Goal: Find specific page/section: Find specific page/section

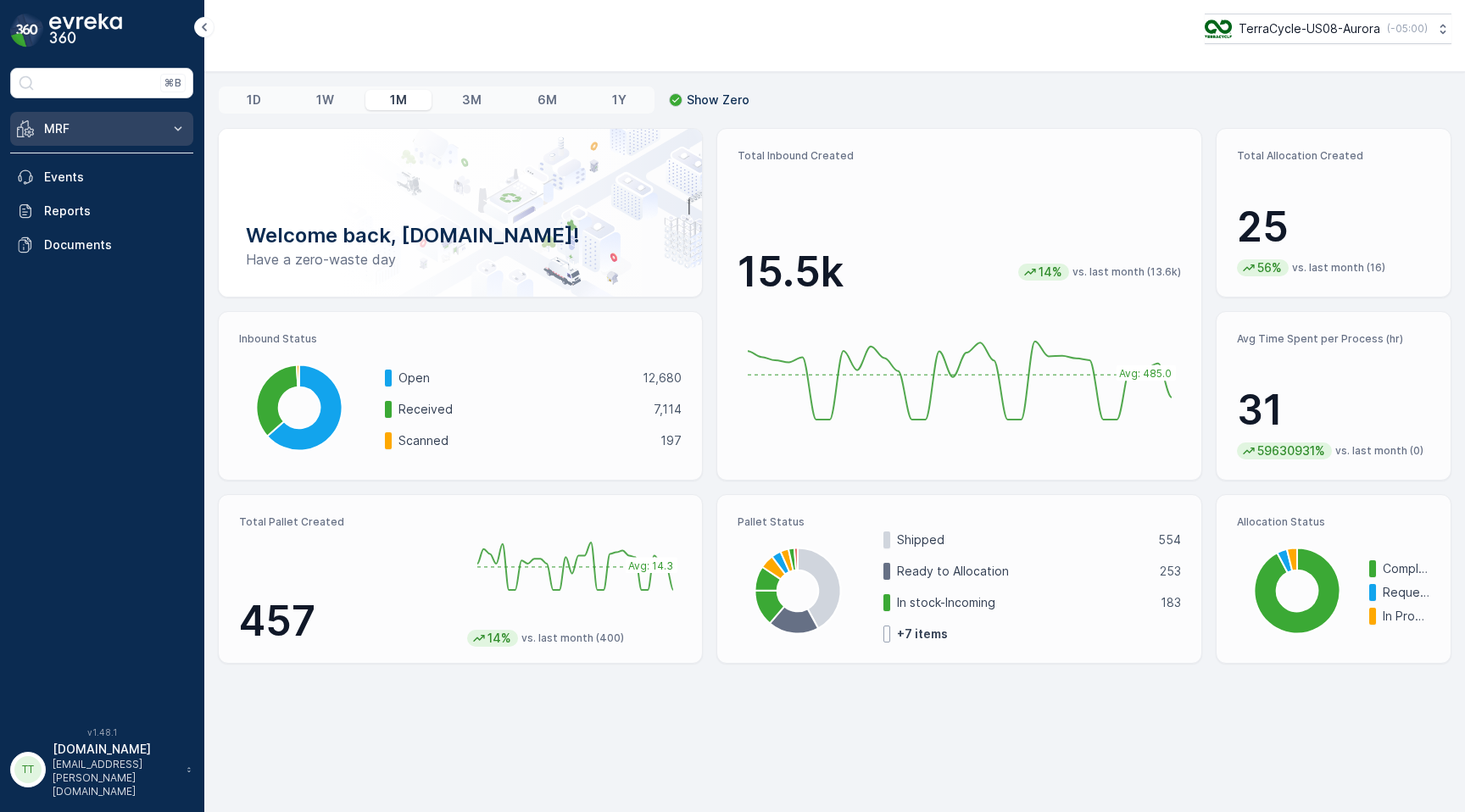
click at [183, 122] on icon at bounding box center [178, 129] width 17 height 17
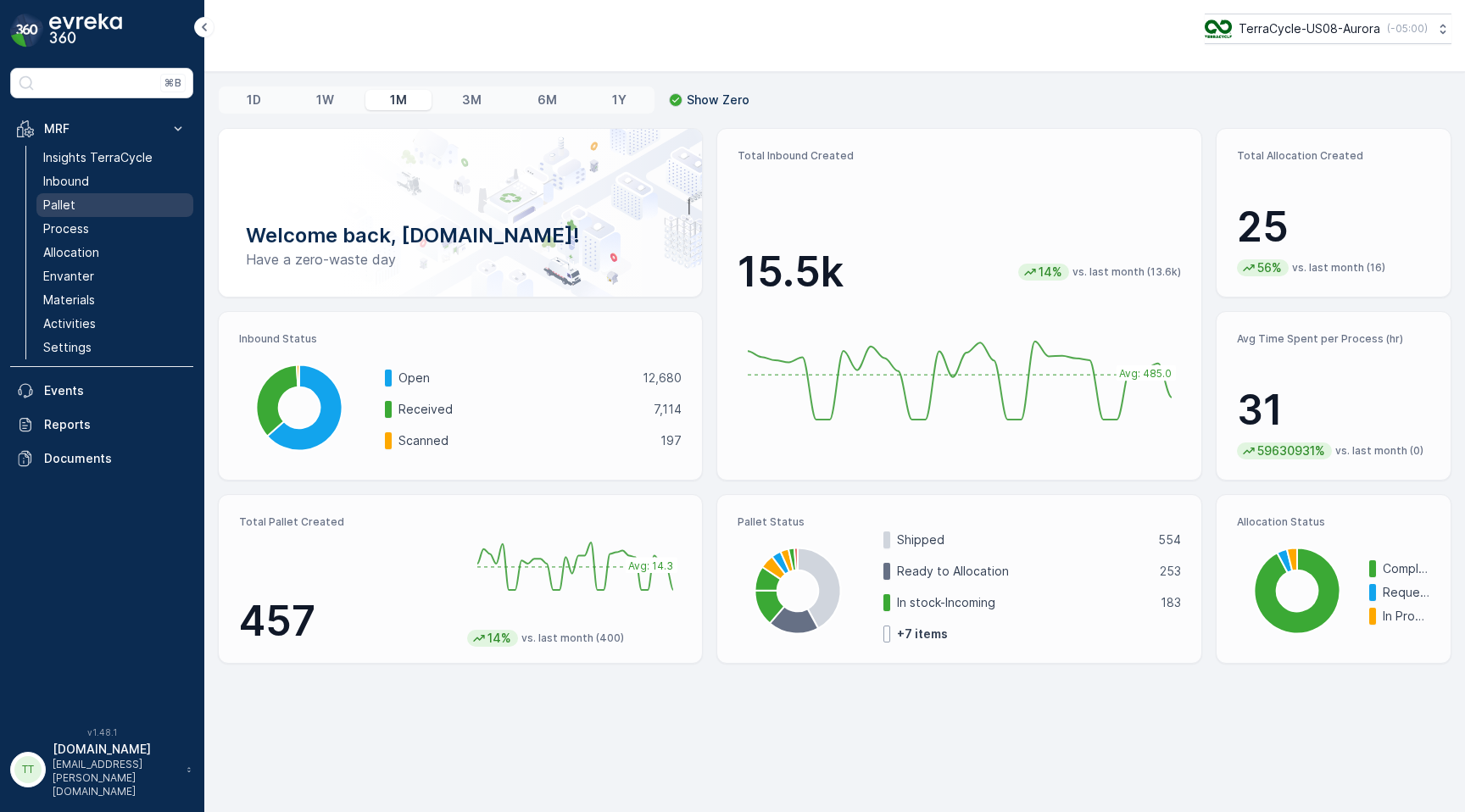
click at [110, 208] on link "Pallet" at bounding box center [115, 205] width 157 height 24
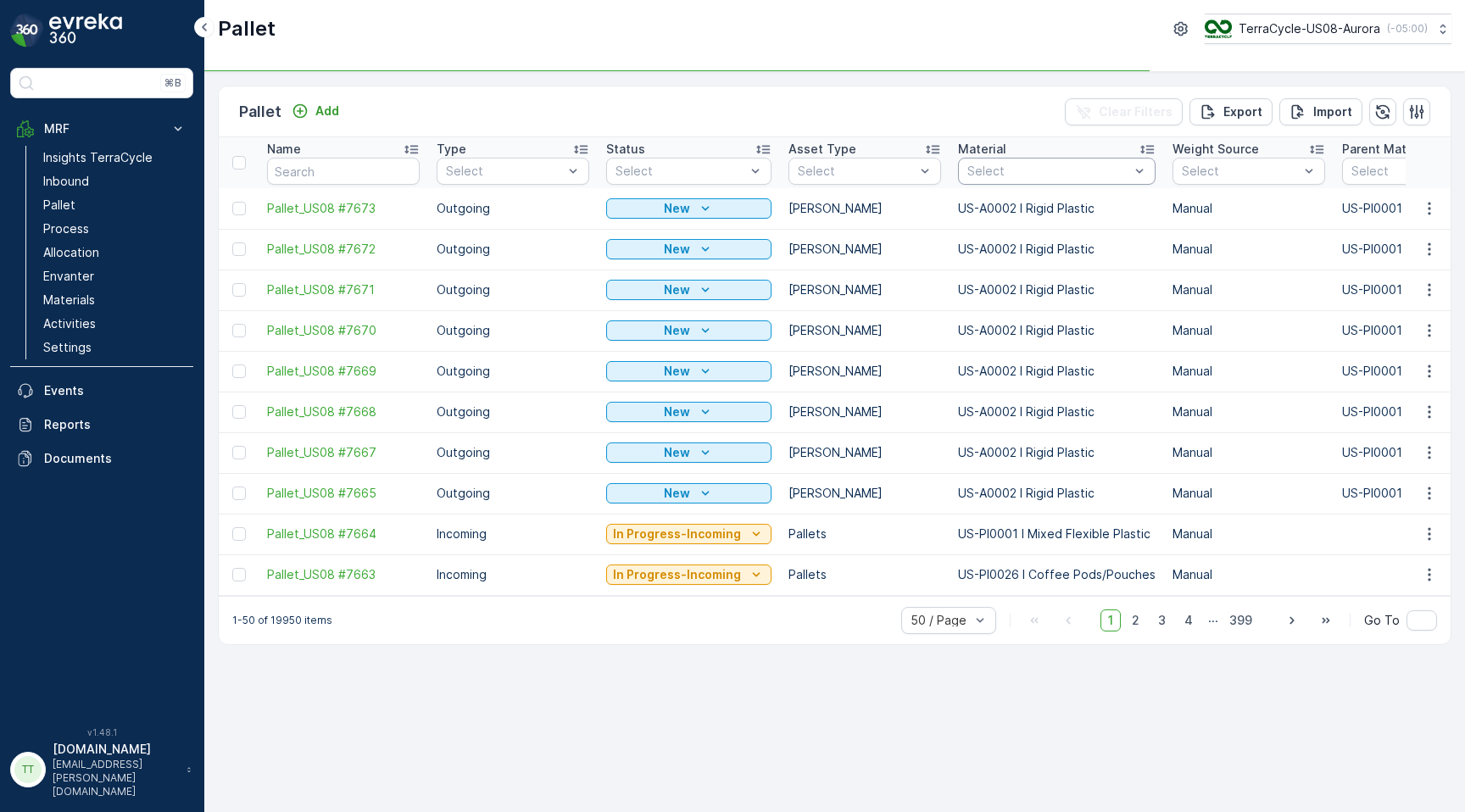
click at [972, 159] on div "Select" at bounding box center [1056, 171] width 198 height 27
paste input "US-PI0477 I CRW36418 Flexible Plastic"
type input "US-PI0477 I CRW36418 Flexible Plastic"
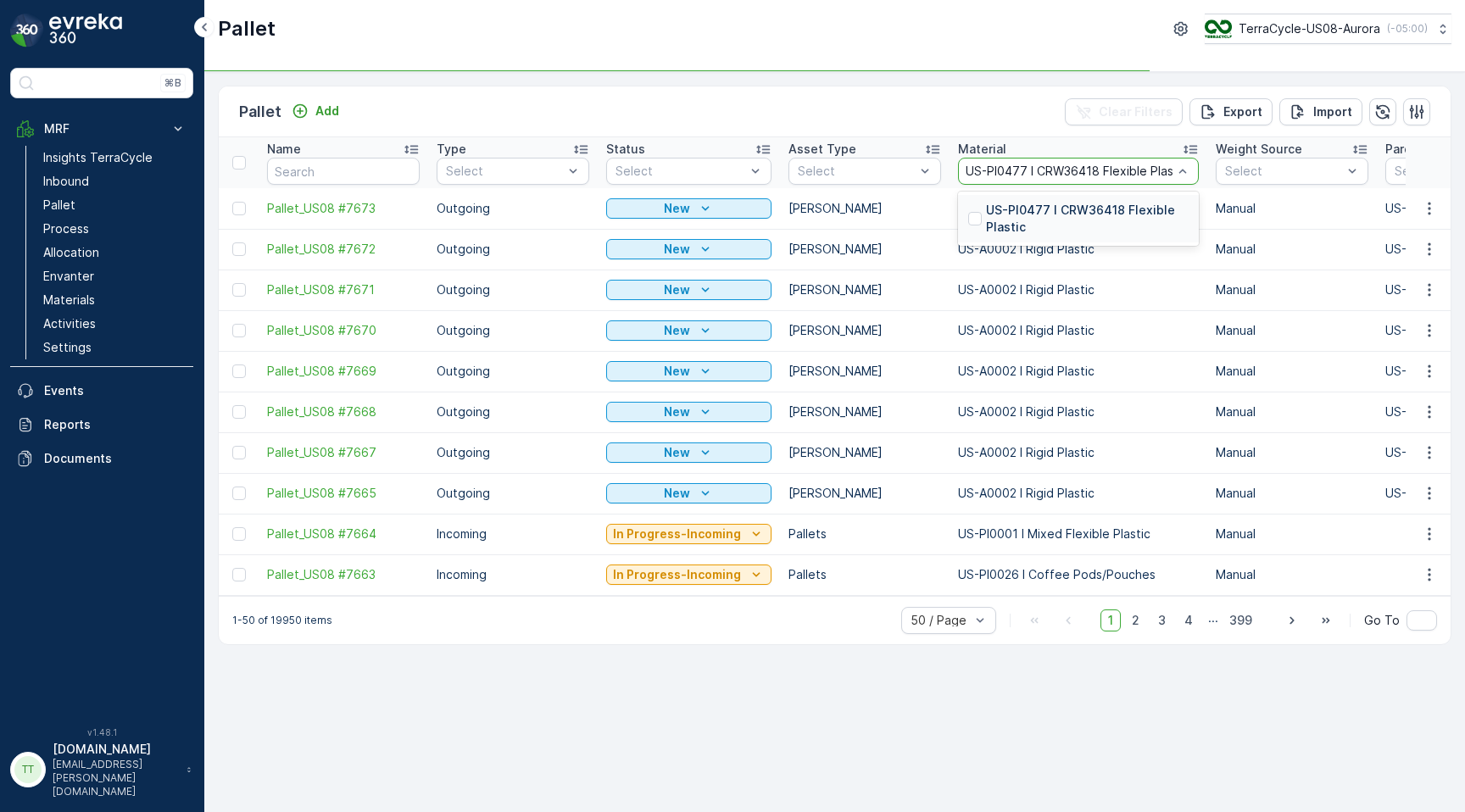
scroll to position [0, 15]
click at [971, 219] on div at bounding box center [975, 219] width 14 height 14
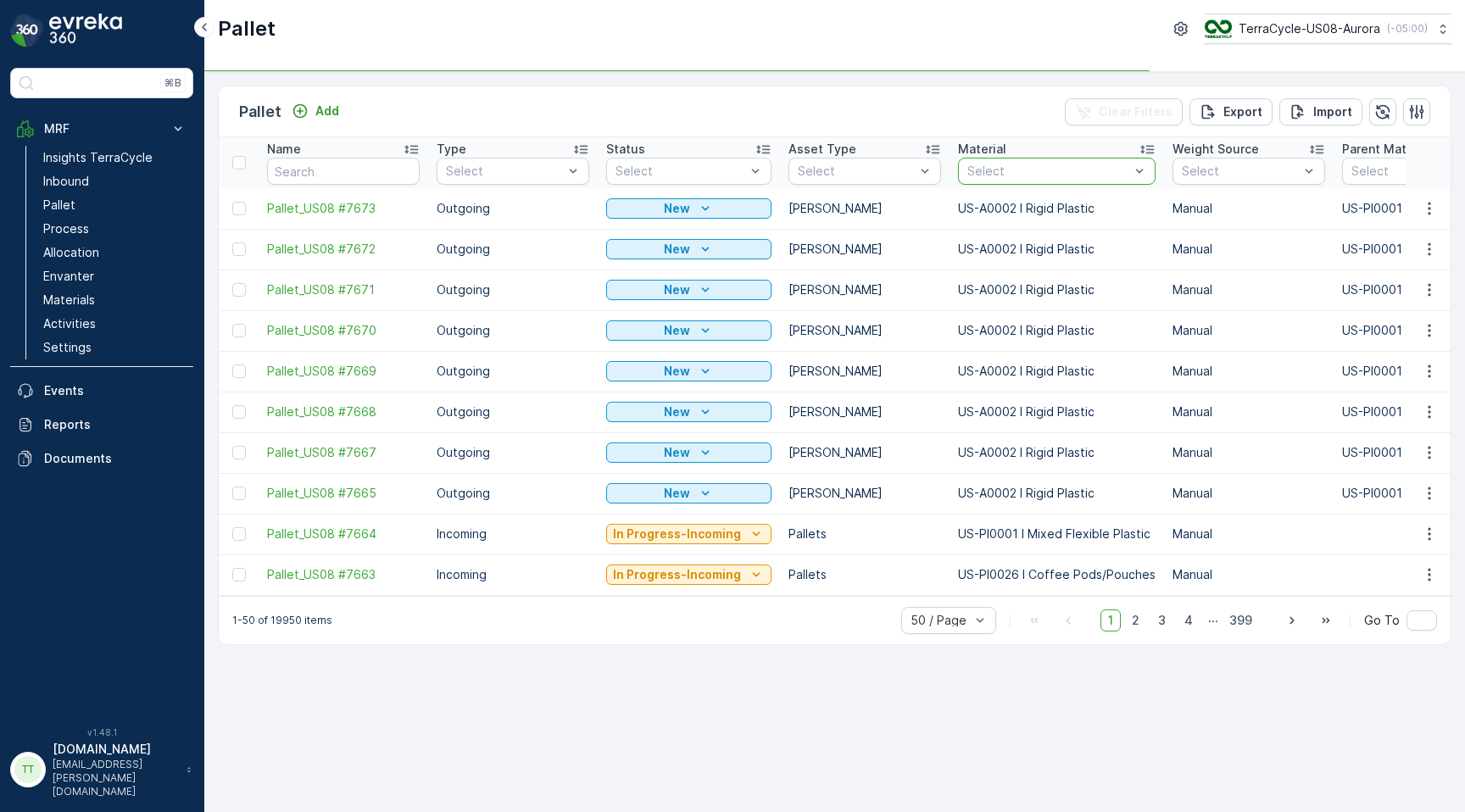
scroll to position [0, 0]
